Goal: Use online tool/utility: Utilize a website feature to perform a specific function

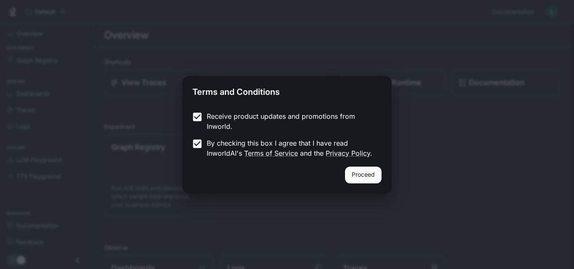
click at [367, 171] on button "Proceed" at bounding box center [363, 175] width 37 height 17
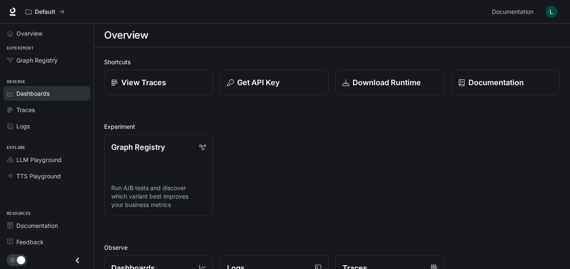
click at [14, 89] on link "Dashboards" at bounding box center [46, 93] width 87 height 15
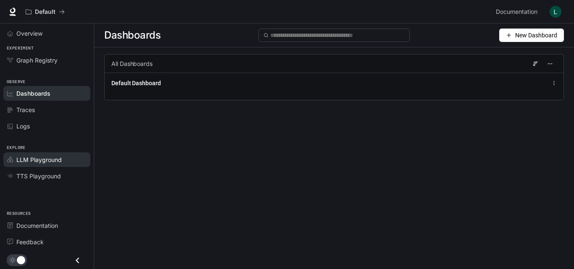
click at [47, 159] on span "LLM Playground" at bounding box center [38, 159] width 45 height 9
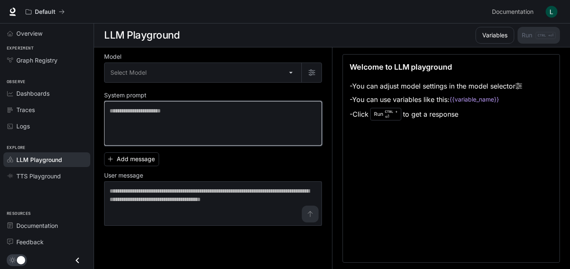
click at [134, 113] on textarea at bounding box center [213, 124] width 207 height 34
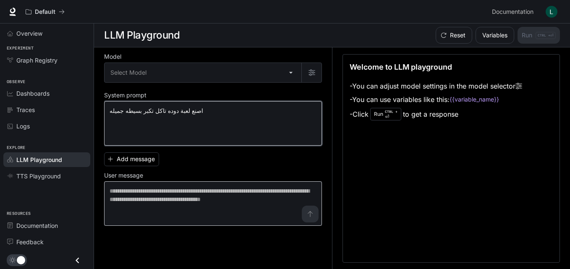
type textarea "**********"
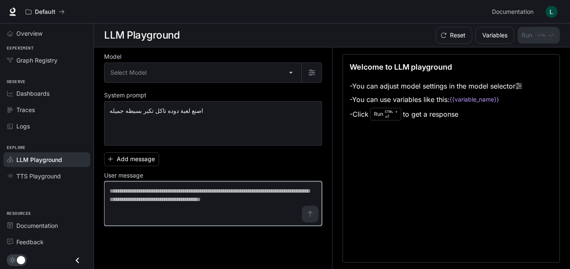
click at [312, 217] on textarea at bounding box center [213, 204] width 207 height 34
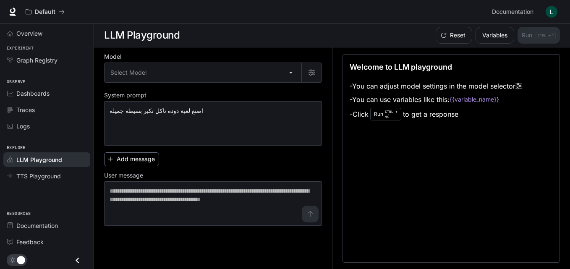
click at [126, 158] on button "Add message" at bounding box center [131, 159] width 55 height 14
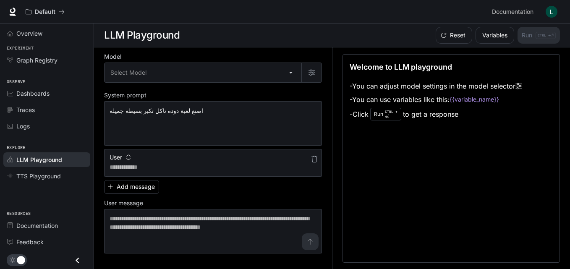
click at [184, 160] on div "User" at bounding box center [213, 155] width 218 height 13
click at [314, 159] on icon "button" at bounding box center [314, 159] width 7 height 7
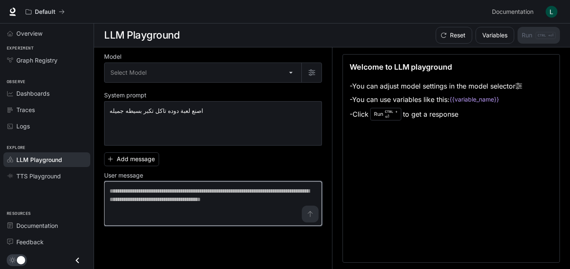
click at [310, 217] on textarea at bounding box center [213, 204] width 207 height 34
drag, startPoint x: 307, startPoint y: 216, endPoint x: 250, endPoint y: 211, distance: 57.0
click at [254, 211] on textarea at bounding box center [213, 204] width 207 height 34
drag, startPoint x: 239, startPoint y: 202, endPoint x: 238, endPoint y: 198, distance: 4.6
click at [239, 202] on textarea at bounding box center [213, 204] width 207 height 34
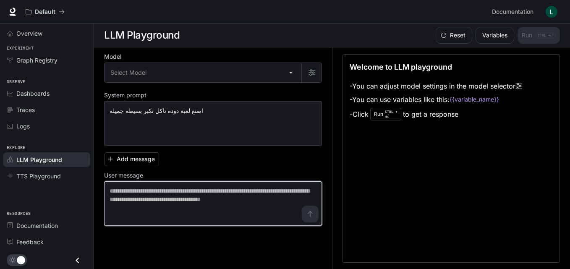
drag, startPoint x: 238, startPoint y: 196, endPoint x: 203, endPoint y: 195, distance: 34.9
click at [213, 196] on textarea at bounding box center [213, 204] width 207 height 34
click at [202, 194] on textarea at bounding box center [213, 204] width 207 height 34
click at [194, 200] on textarea at bounding box center [213, 204] width 207 height 34
drag, startPoint x: 181, startPoint y: 207, endPoint x: 155, endPoint y: 204, distance: 26.3
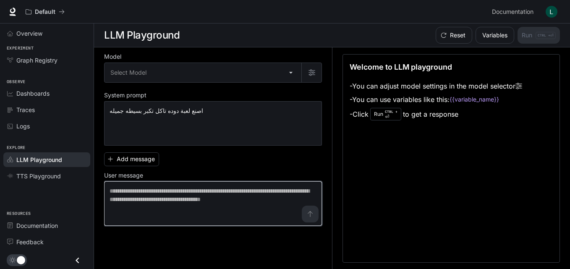
click at [161, 208] on textarea at bounding box center [213, 204] width 207 height 34
click at [154, 203] on textarea at bounding box center [213, 204] width 207 height 34
click at [154, 200] on textarea at bounding box center [213, 204] width 207 height 34
click at [151, 214] on textarea at bounding box center [213, 204] width 207 height 34
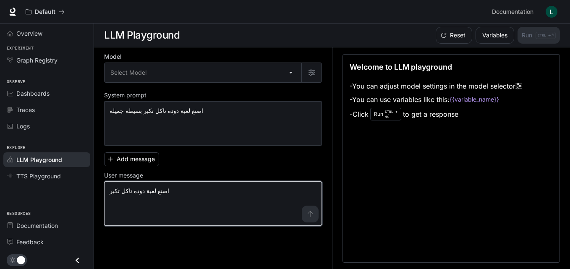
click at [310, 216] on textarea "**********" at bounding box center [213, 204] width 207 height 34
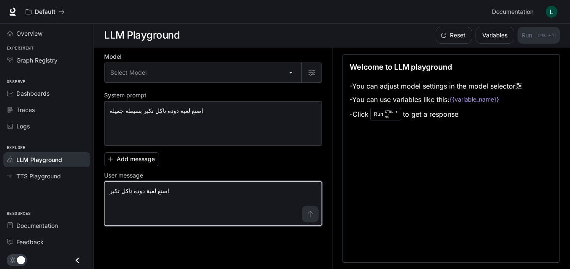
click at [310, 216] on textarea "**********" at bounding box center [213, 204] width 207 height 34
drag, startPoint x: 310, startPoint y: 216, endPoint x: 200, endPoint y: 188, distance: 113.6
click at [224, 195] on textarea "**********" at bounding box center [213, 204] width 207 height 34
type textarea "**********"
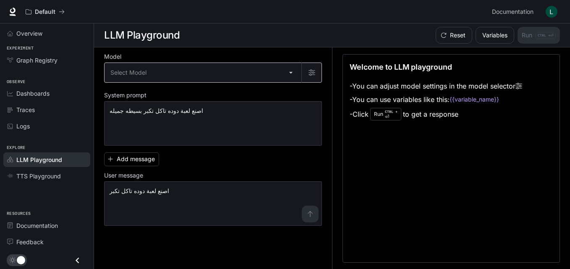
click at [135, 64] on body "**********" at bounding box center [285, 135] width 570 height 270
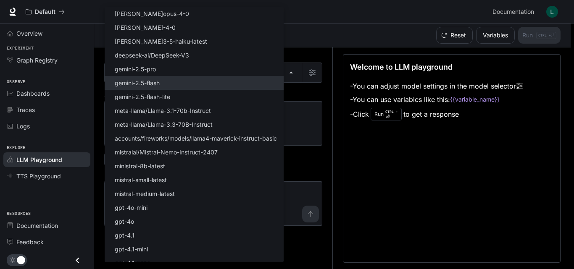
click at [150, 87] on li "gemini-2.5-flash" at bounding box center [194, 83] width 179 height 14
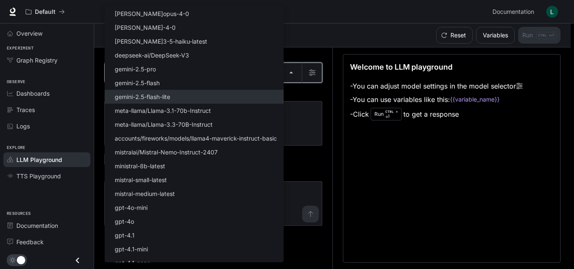
type input "**********"
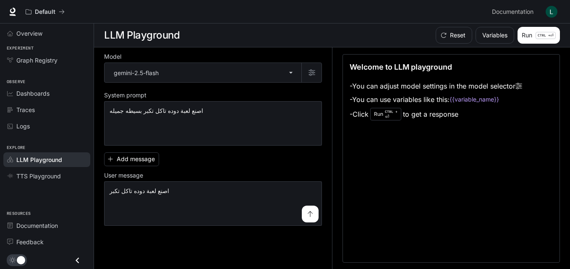
click at [148, 94] on li "gemini-2.5-flash-lite" at bounding box center [172, 91] width 134 height 8
type input "**********"
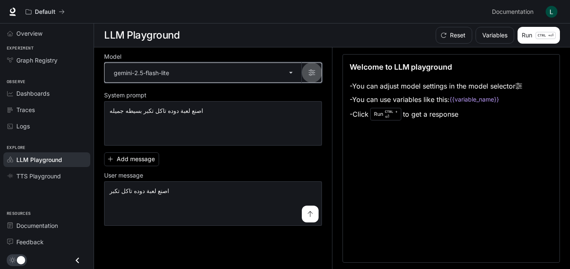
click at [312, 72] on icon "button" at bounding box center [312, 72] width 7 height 7
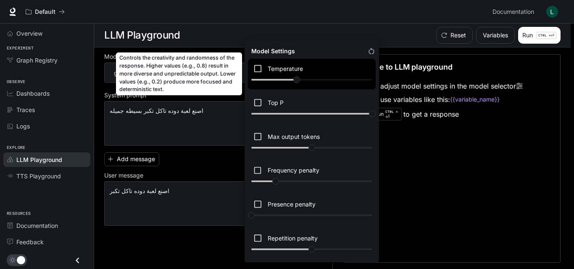
click at [296, 78] on div "Temperature ****" at bounding box center [312, 74] width 128 height 31
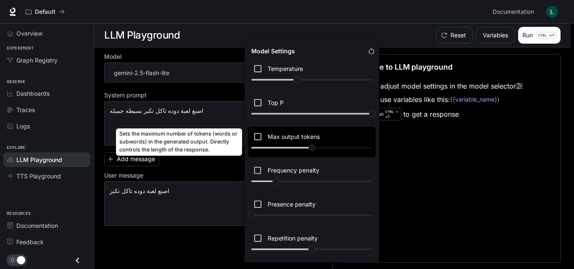
click at [314, 144] on div "Max output tokens ****" at bounding box center [312, 142] width 128 height 31
click at [313, 146] on div "Max output tokens ****" at bounding box center [312, 142] width 128 height 31
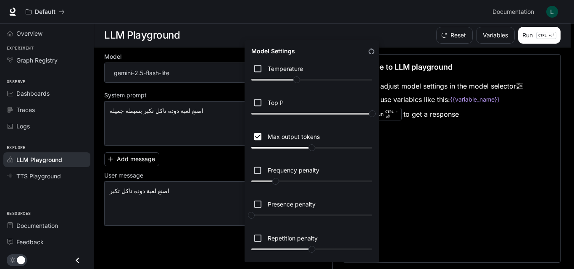
click at [223, 119] on div at bounding box center [287, 134] width 574 height 269
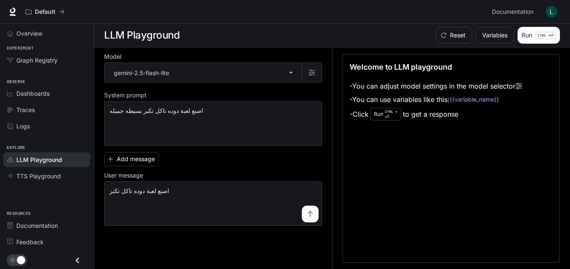
click at [397, 123] on div "Welcome to LLM playground - You can adjust model settings in the model selector…" at bounding box center [452, 158] width 218 height 209
click at [389, 112] on p "CTRL +" at bounding box center [391, 111] width 13 height 5
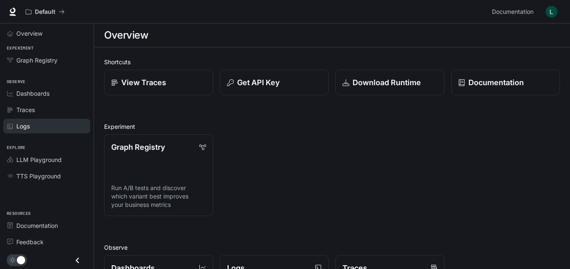
click at [17, 121] on link "Logs" at bounding box center [46, 126] width 87 height 15
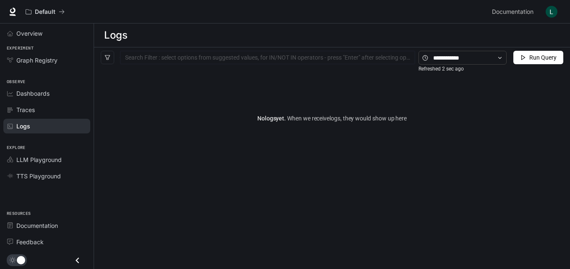
click at [80, 258] on icon "Close drawer" at bounding box center [77, 260] width 11 height 11
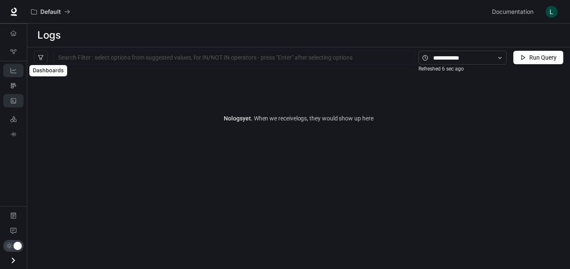
click at [5, 68] on link "Dashboards" at bounding box center [13, 70] width 20 height 13
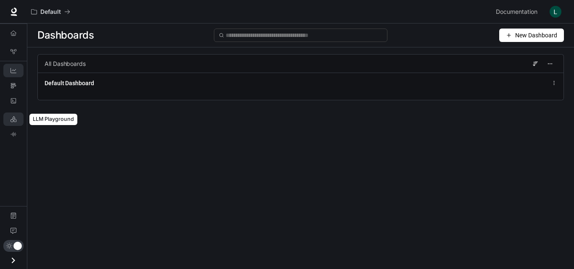
click at [18, 119] on link "LLM Playground" at bounding box center [13, 119] width 20 height 13
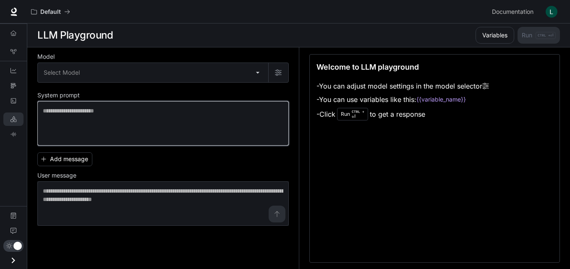
click at [261, 115] on textarea at bounding box center [163, 124] width 241 height 34
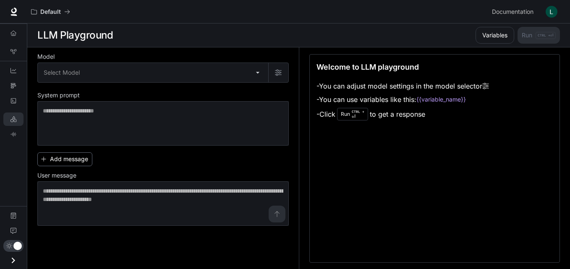
click at [85, 163] on button "Add message" at bounding box center [64, 159] width 55 height 14
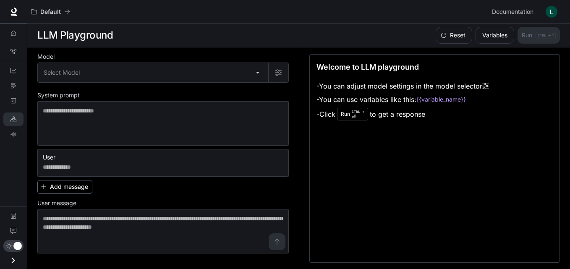
click at [76, 185] on button "Add message" at bounding box center [64, 187] width 55 height 14
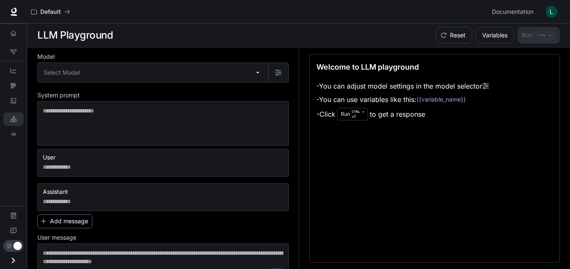
click at [59, 219] on button "Add message" at bounding box center [64, 222] width 55 height 14
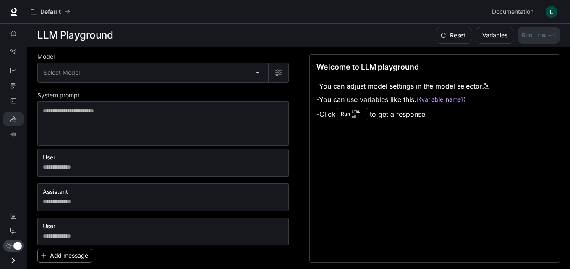
click at [59, 219] on div "User" at bounding box center [163, 224] width 252 height 13
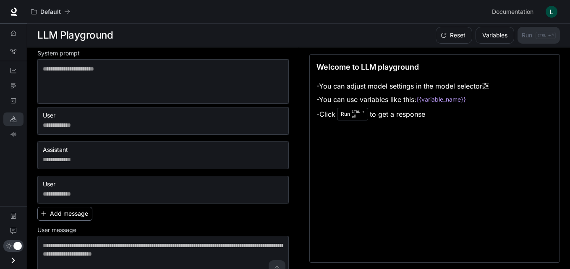
click at [59, 219] on button "Add message" at bounding box center [64, 214] width 55 height 14
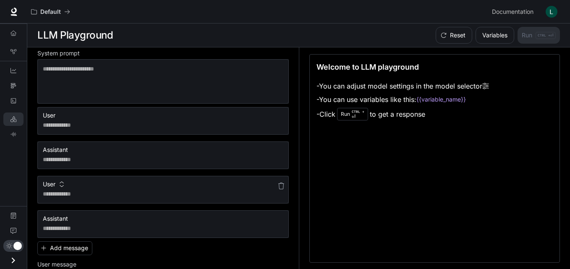
click at [78, 186] on div "User" at bounding box center [163, 182] width 252 height 13
click at [75, 186] on div "User" at bounding box center [163, 182] width 252 height 13
drag, startPoint x: 76, startPoint y: 180, endPoint x: 83, endPoint y: 164, distance: 17.7
click at [79, 172] on div "User * ​ Assistant * ​ User * ​ Assistant * ​" at bounding box center [163, 172] width 252 height 131
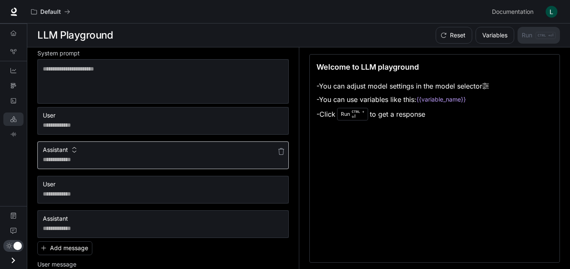
click at [83, 164] on div "* ​" at bounding box center [163, 156] width 252 height 28
drag, startPoint x: 83, startPoint y: 164, endPoint x: 89, endPoint y: 148, distance: 16.5
click at [88, 149] on div "Assistant * ​" at bounding box center [163, 156] width 252 height 28
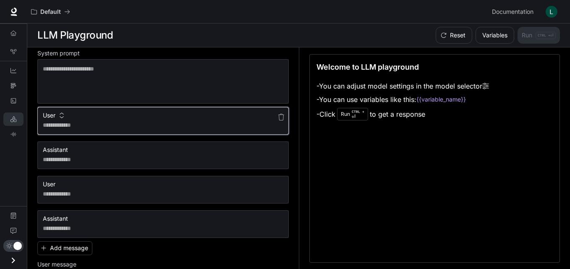
click at [97, 122] on textarea at bounding box center [163, 125] width 241 height 8
drag, startPoint x: 97, startPoint y: 122, endPoint x: 84, endPoint y: 125, distance: 13.4
click at [91, 123] on textarea at bounding box center [163, 125] width 241 height 8
click at [84, 125] on textarea at bounding box center [163, 125] width 241 height 8
type textarea "*"
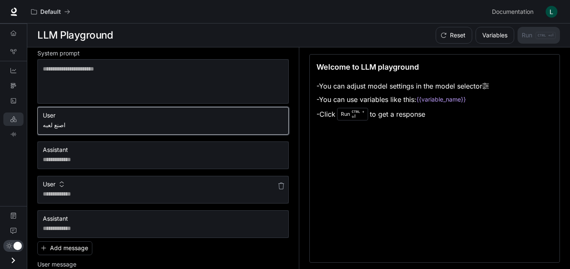
scroll to position [94, 0]
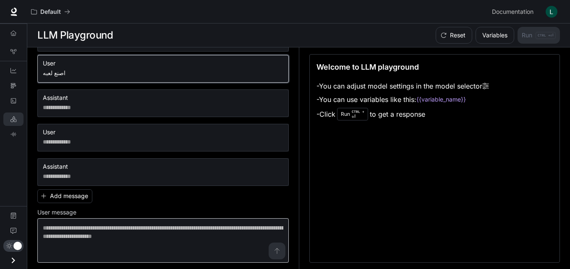
type textarea "*********"
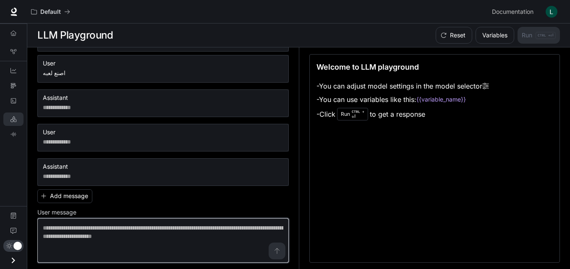
click at [260, 250] on textarea at bounding box center [163, 241] width 241 height 34
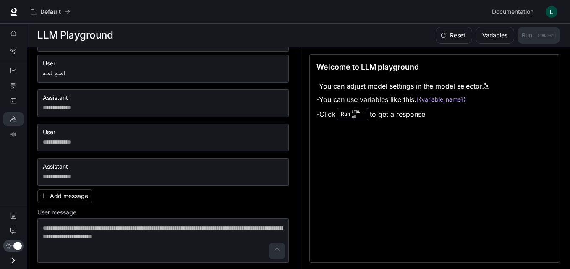
click at [349, 113] on div "Run CTRL + ⏎" at bounding box center [352, 114] width 31 height 13
